Goal: Transaction & Acquisition: Download file/media

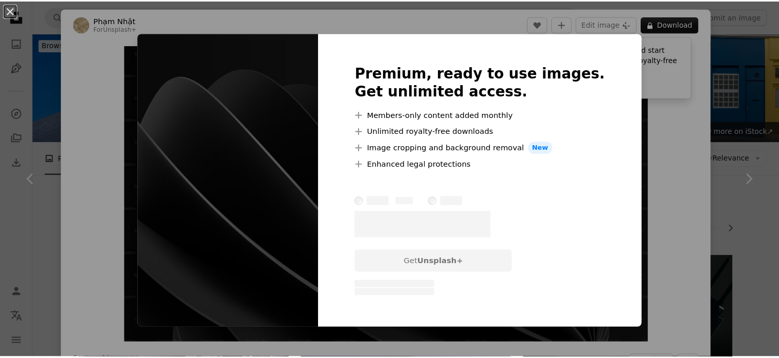
scroll to position [666, 0]
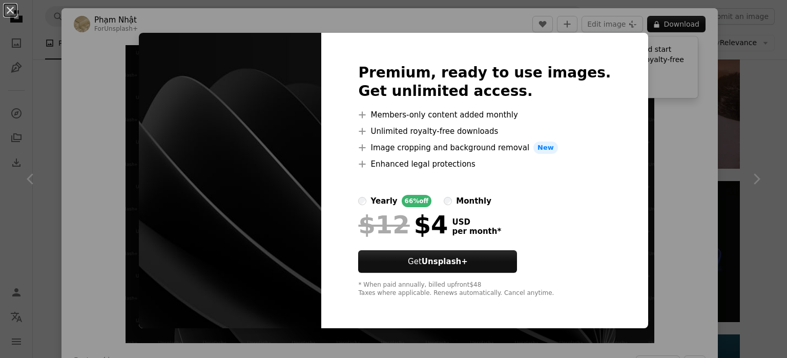
click at [686, 138] on div "An X shape Premium, ready to use images. Get unlimited access. A plus sign Memb…" at bounding box center [393, 179] width 787 height 358
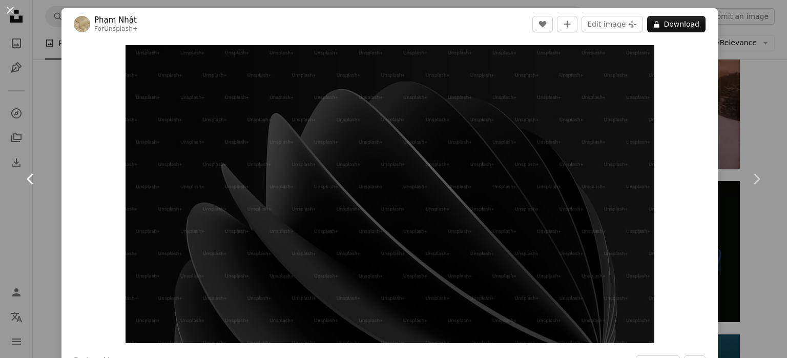
click at [7, 211] on link "Chevron left" at bounding box center [30, 179] width 61 height 98
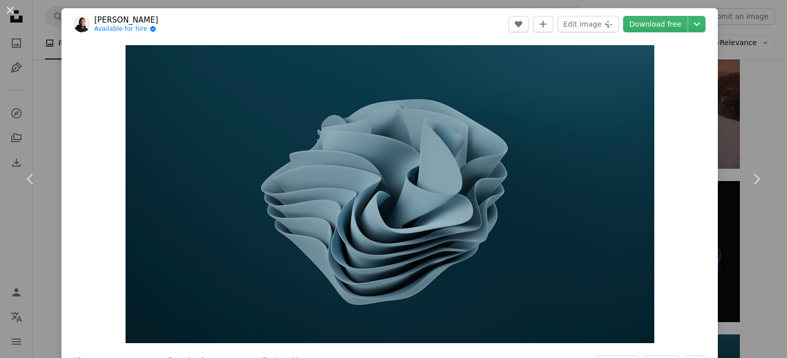
click at [746, 90] on div "An X shape Chevron left Chevron right [PERSON_NAME] Available for hire A checkm…" at bounding box center [393, 179] width 787 height 358
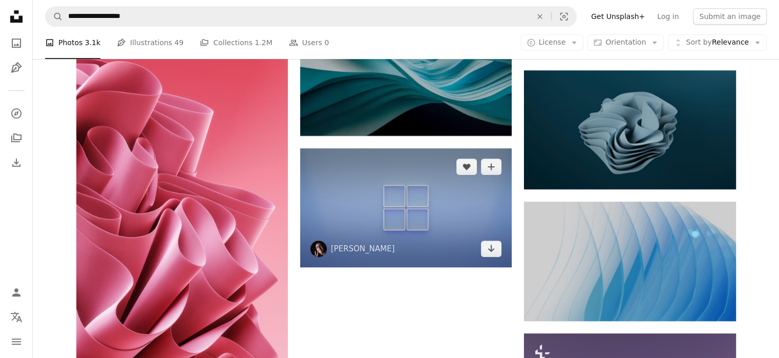
scroll to position [782, 0]
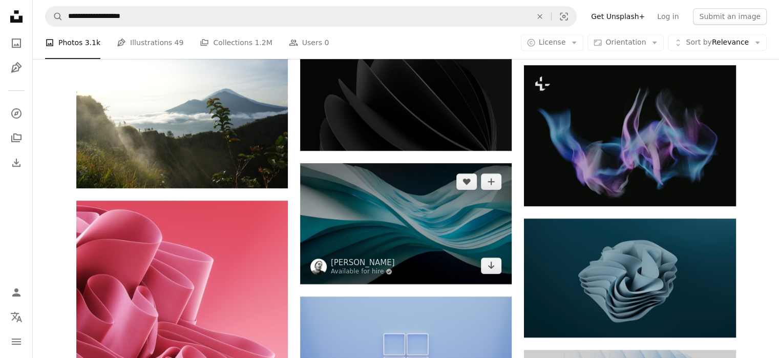
click at [416, 168] on img at bounding box center [406, 223] width 212 height 121
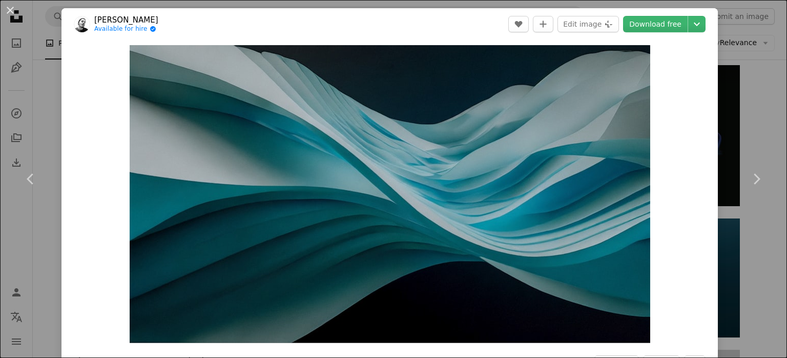
click at [770, 67] on div "An X shape Chevron left Chevron right Cihad Dağlı Available for hire A checkmar…" at bounding box center [393, 179] width 787 height 358
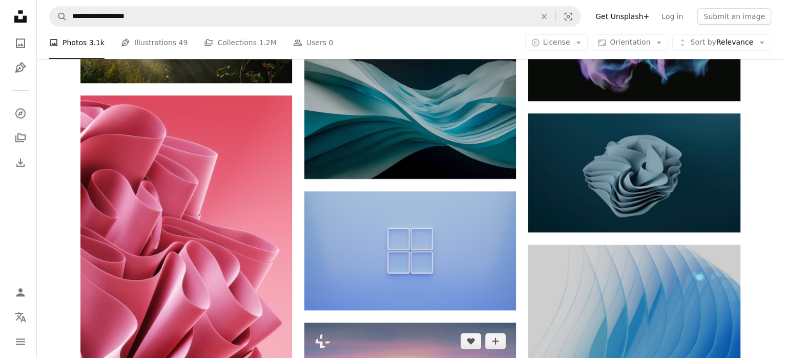
scroll to position [935, 0]
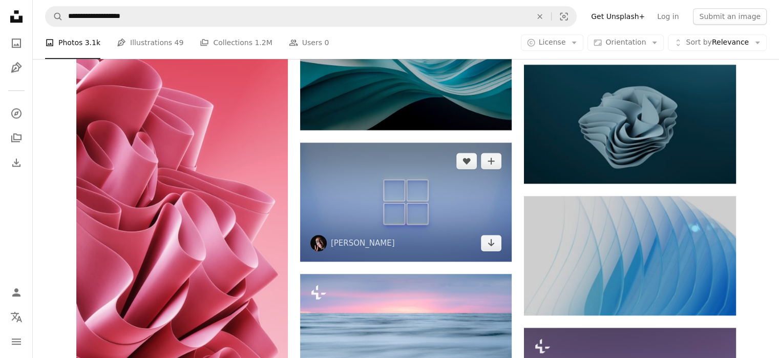
click at [439, 217] on img at bounding box center [406, 201] width 212 height 119
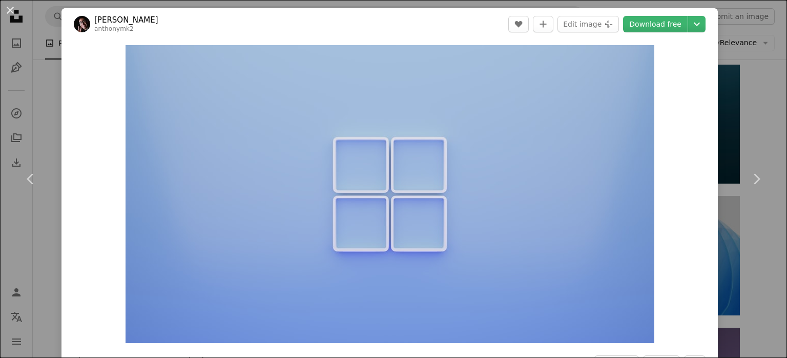
click at [660, 35] on header "[PERSON_NAME] anthonymk2 A heart A plus sign Edit image Plus sign for Unsplash+…" at bounding box center [389, 24] width 656 height 32
click at [660, 28] on link "Download free" at bounding box center [655, 24] width 65 height 16
